Goal: Information Seeking & Learning: Learn about a topic

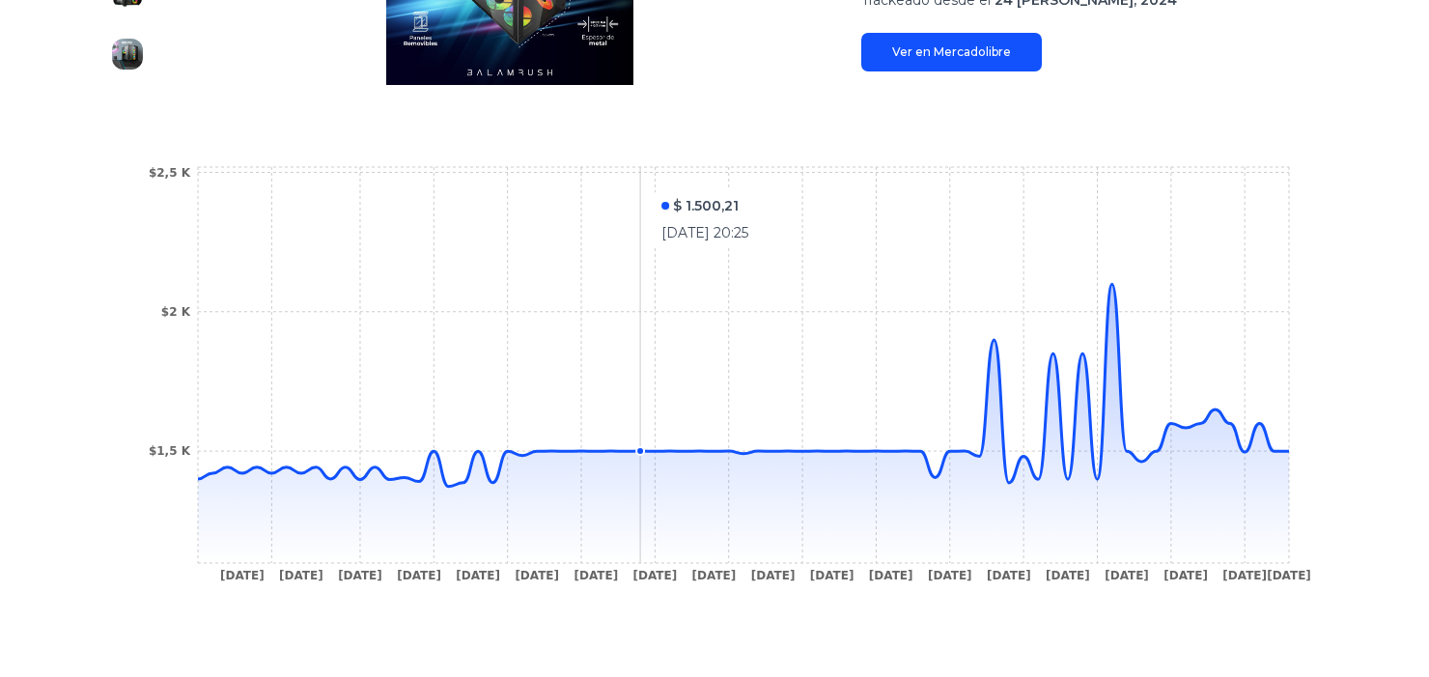
scroll to position [619, 0]
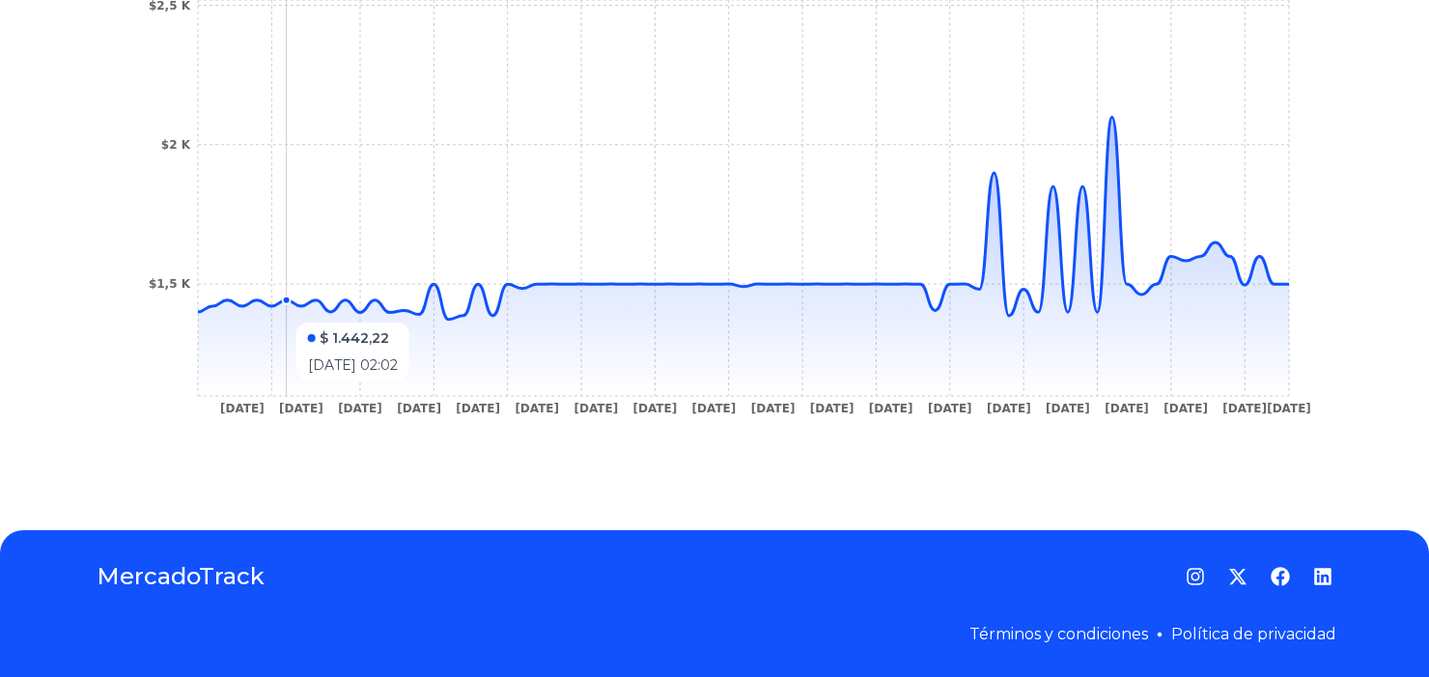
drag, startPoint x: 253, startPoint y: 382, endPoint x: 287, endPoint y: 389, distance: 34.5
click at [287, 389] on icon at bounding box center [743, 256] width 1091 height 279
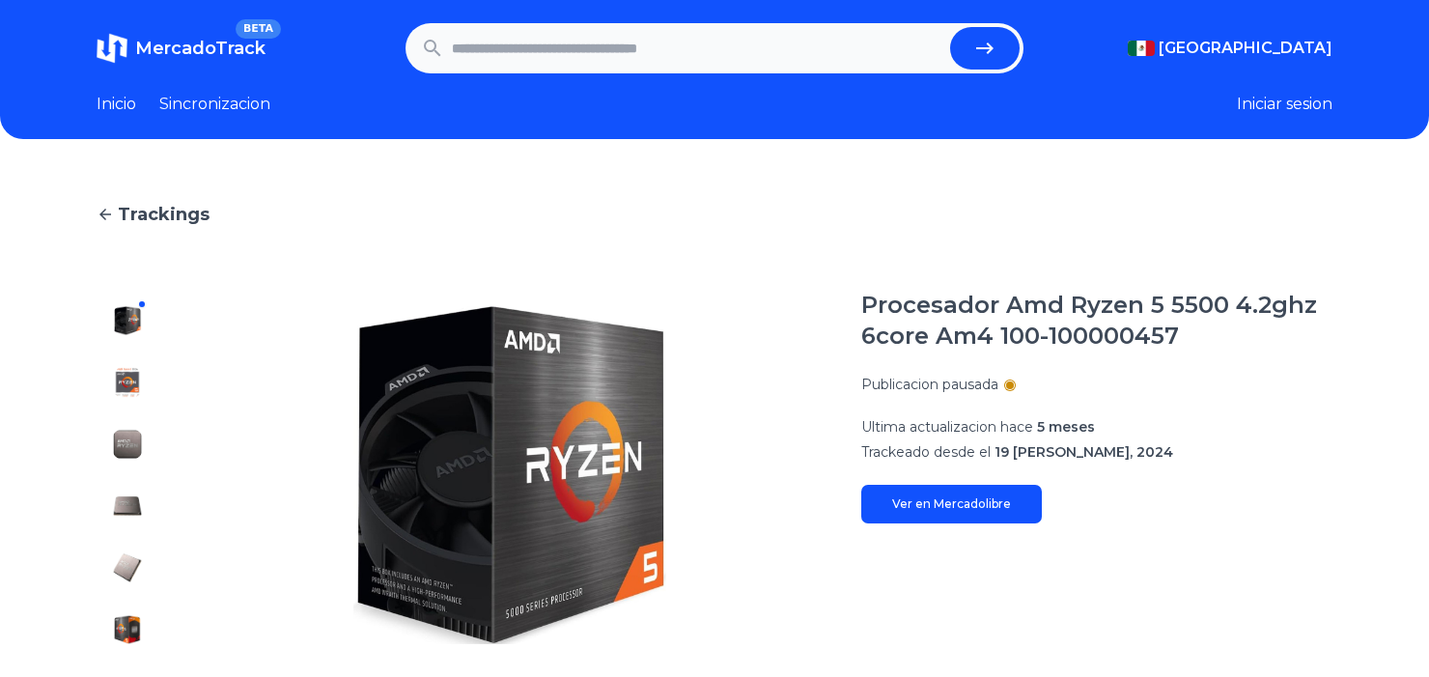
scroll to position [598, 0]
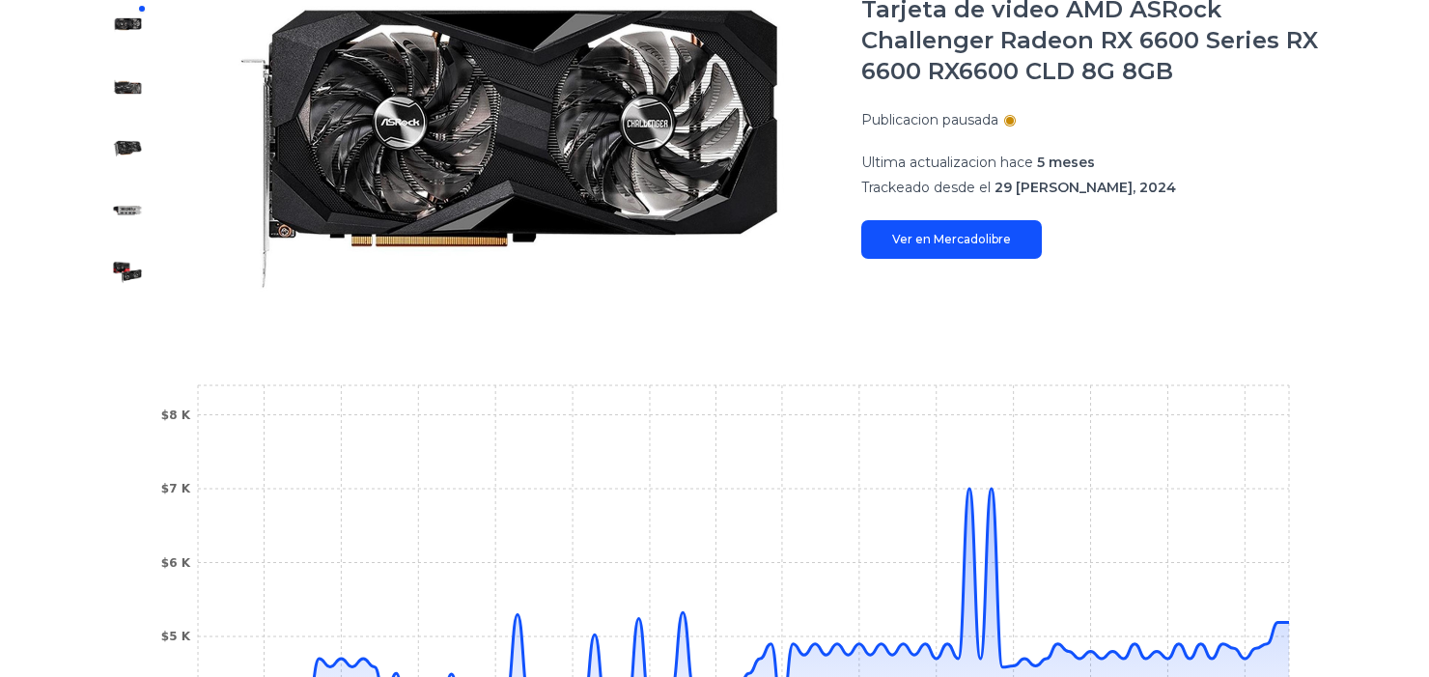
scroll to position [676, 0]
